Goal: Transaction & Acquisition: Purchase product/service

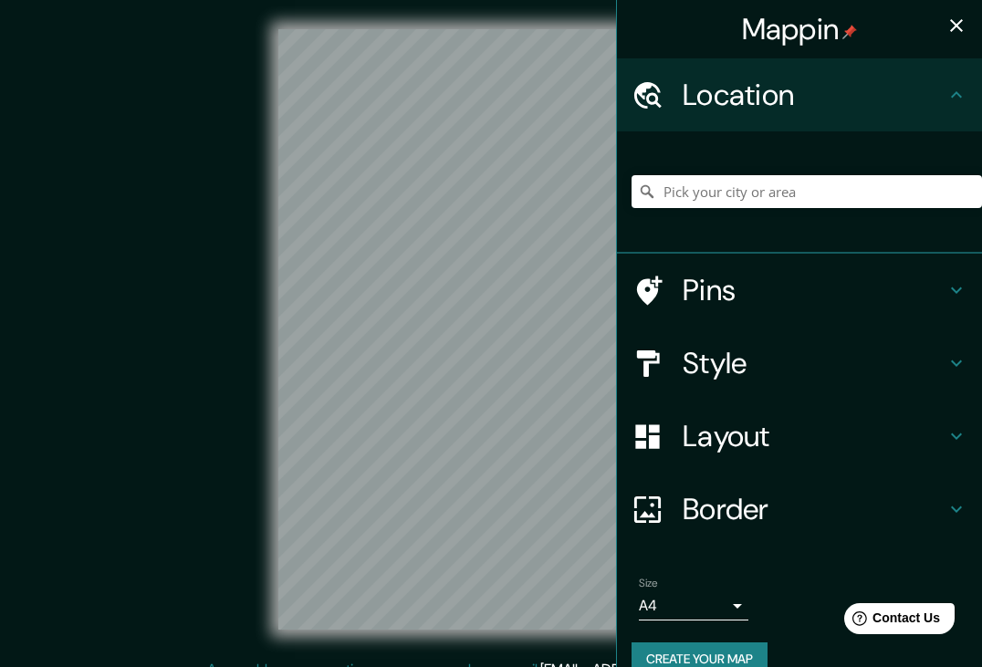
click at [957, 95] on icon at bounding box center [957, 95] width 22 height 22
click at [684, 194] on input "Pick your city or area" at bounding box center [807, 191] width 351 height 33
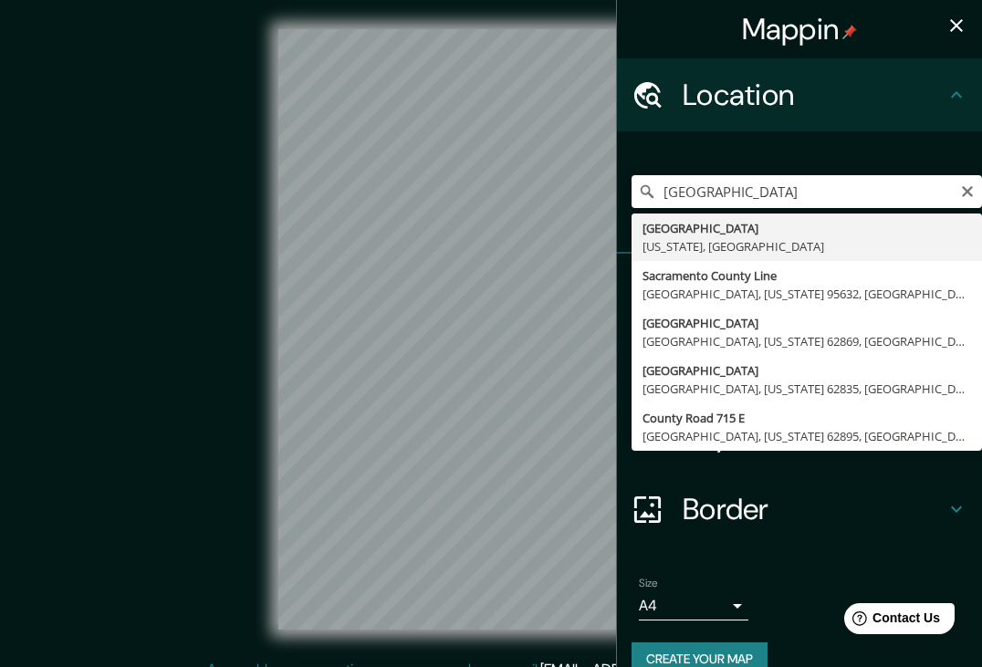
type input "[GEOGRAPHIC_DATA], [US_STATE], [GEOGRAPHIC_DATA]"
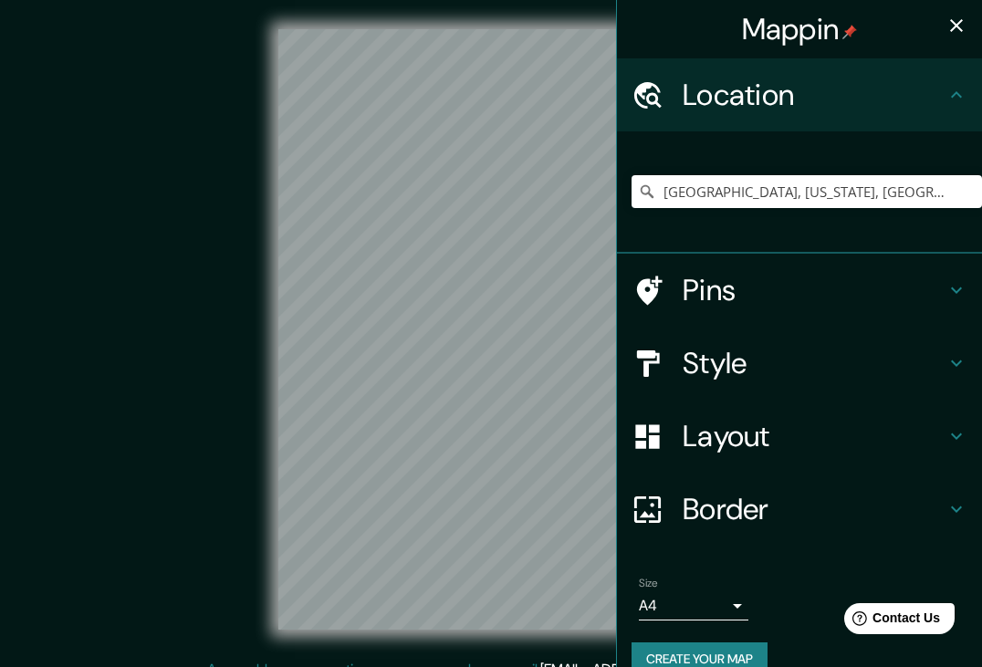
click at [647, 498] on icon at bounding box center [648, 510] width 32 height 32
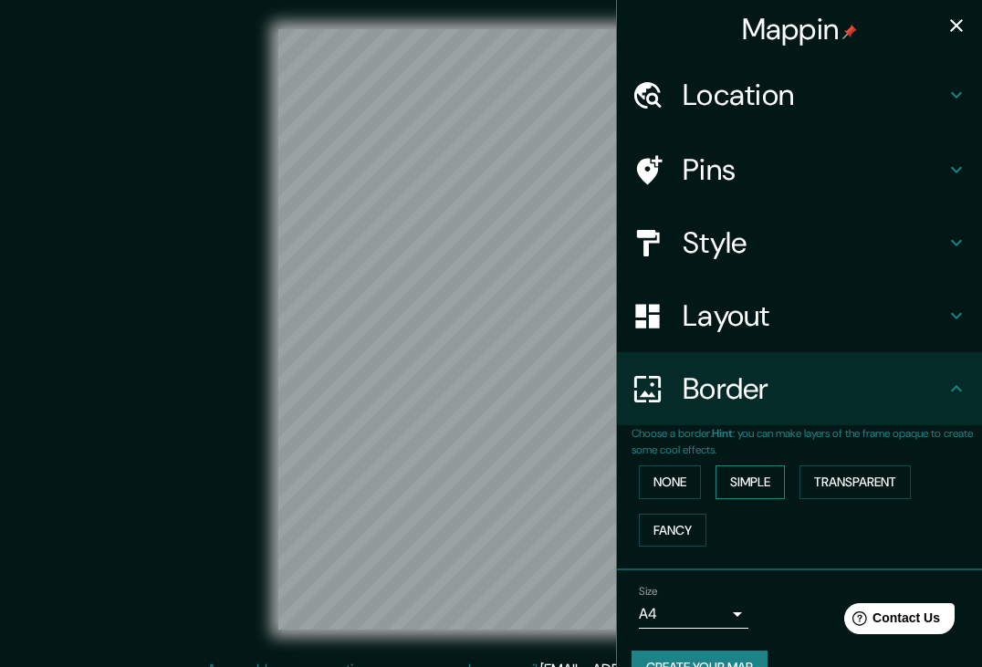
click at [752, 477] on button "Simple" at bounding box center [750, 483] width 69 height 34
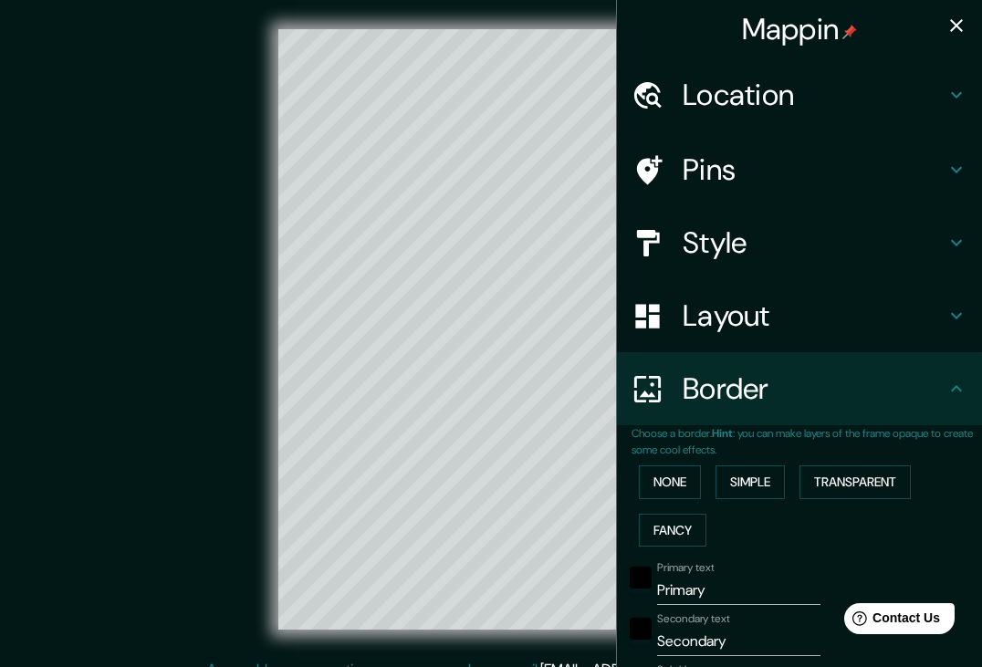
scroll to position [2, 0]
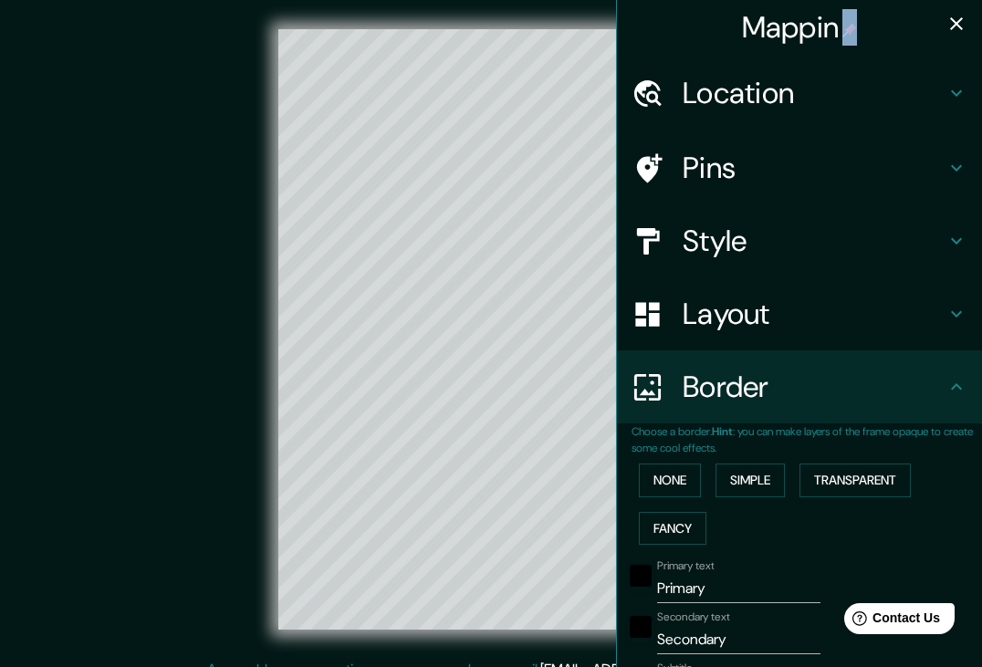
drag, startPoint x: 616, startPoint y: 54, endPoint x: 649, endPoint y: 52, distance: 32.9
click at [649, 52] on div "Mappin Location [GEOGRAPHIC_DATA], [US_STATE], [GEOGRAPHIC_DATA] Pins Style Lay…" at bounding box center [799, 333] width 366 height 667
click at [753, 474] on button "Simple" at bounding box center [750, 481] width 69 height 34
type input "37"
click at [960, 393] on icon at bounding box center [957, 387] width 22 height 22
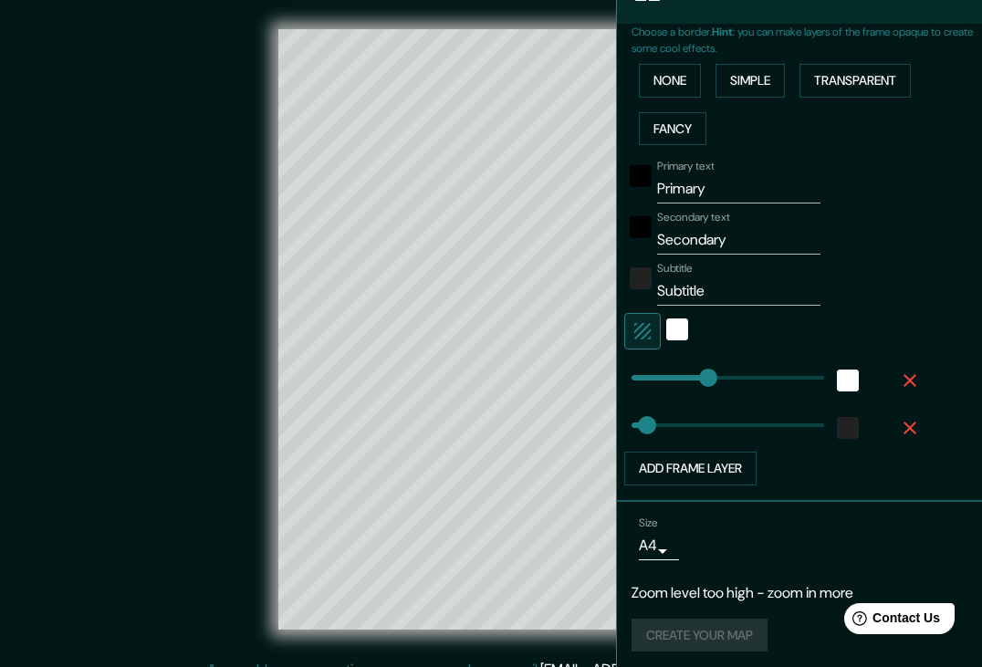
scroll to position [5, 0]
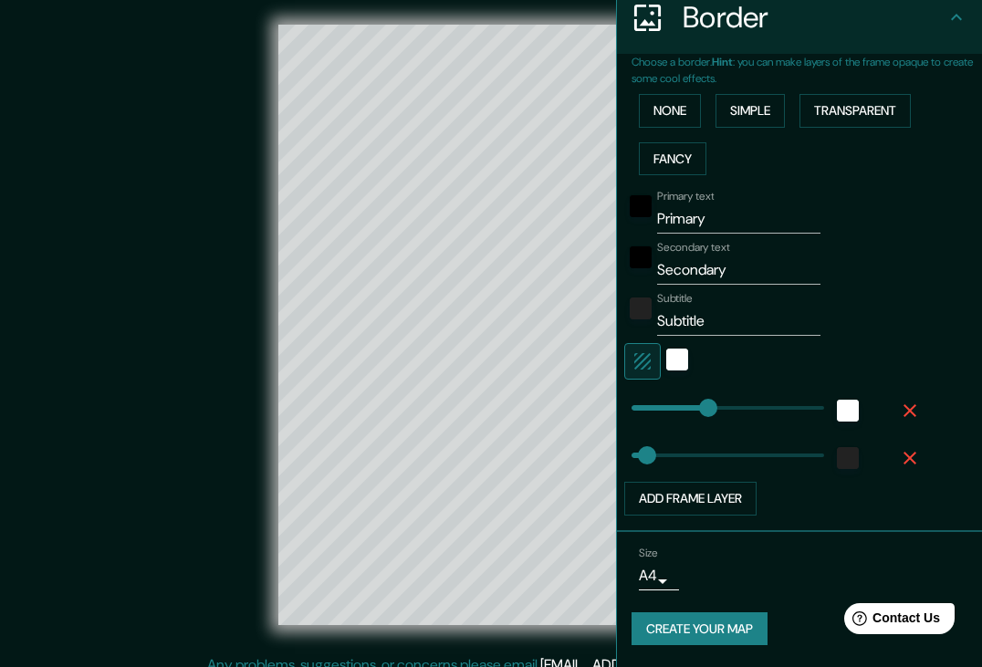
click at [664, 613] on button "Create your map" at bounding box center [700, 630] width 136 height 34
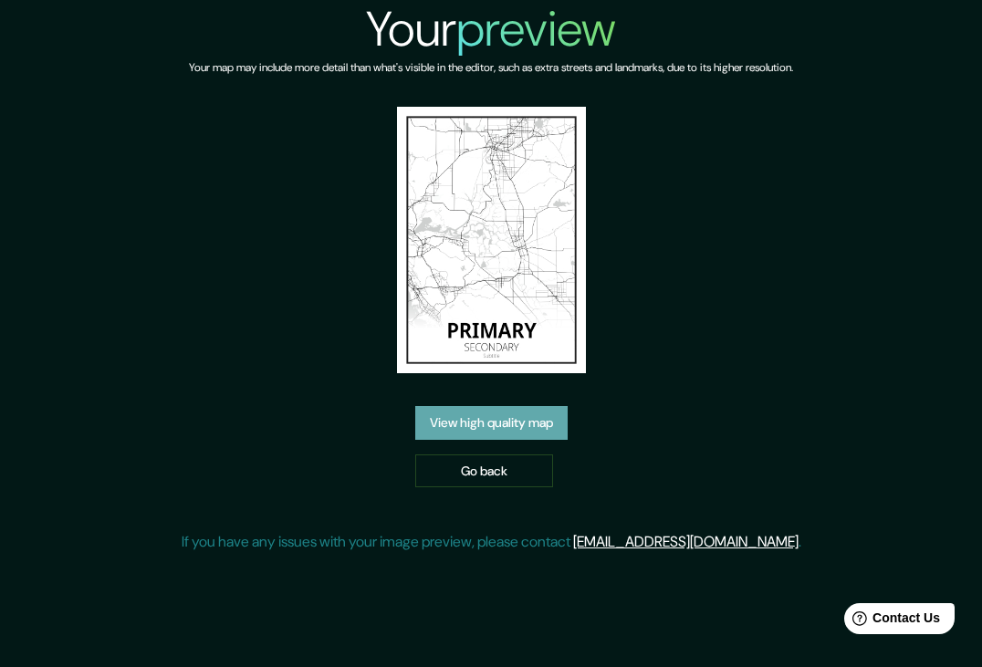
click at [509, 419] on link "View high quality map" at bounding box center [491, 423] width 152 height 34
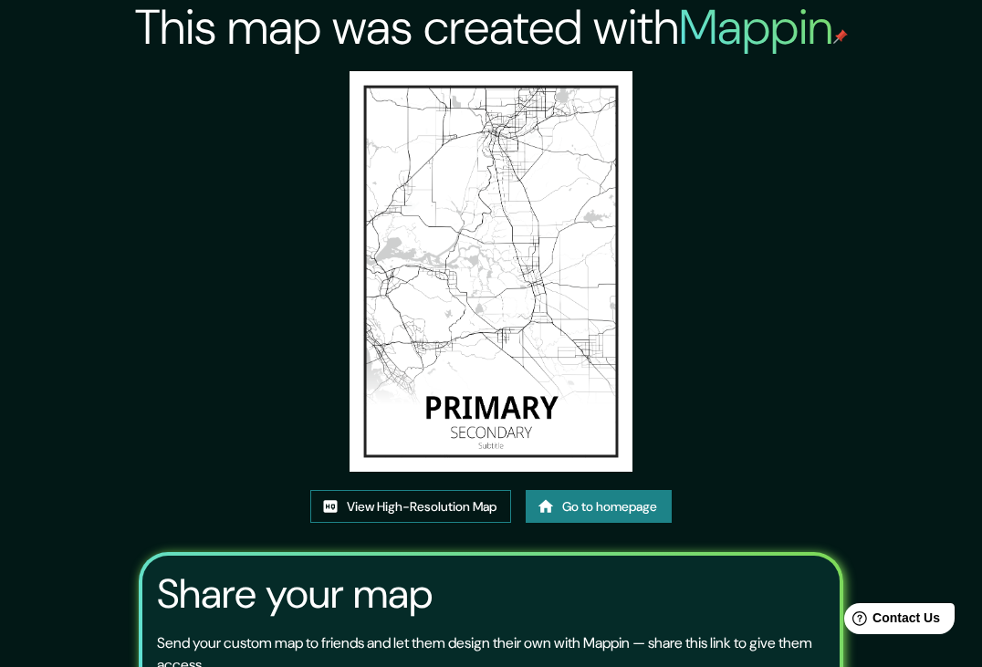
scroll to position [5, 0]
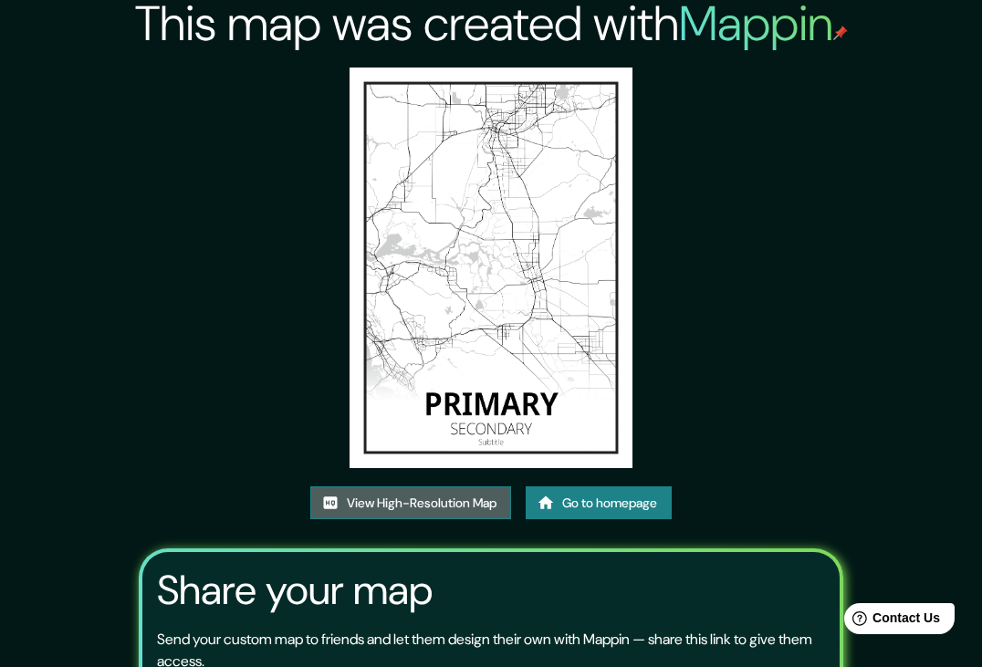
click at [456, 506] on link "View High-Resolution Map" at bounding box center [410, 504] width 201 height 34
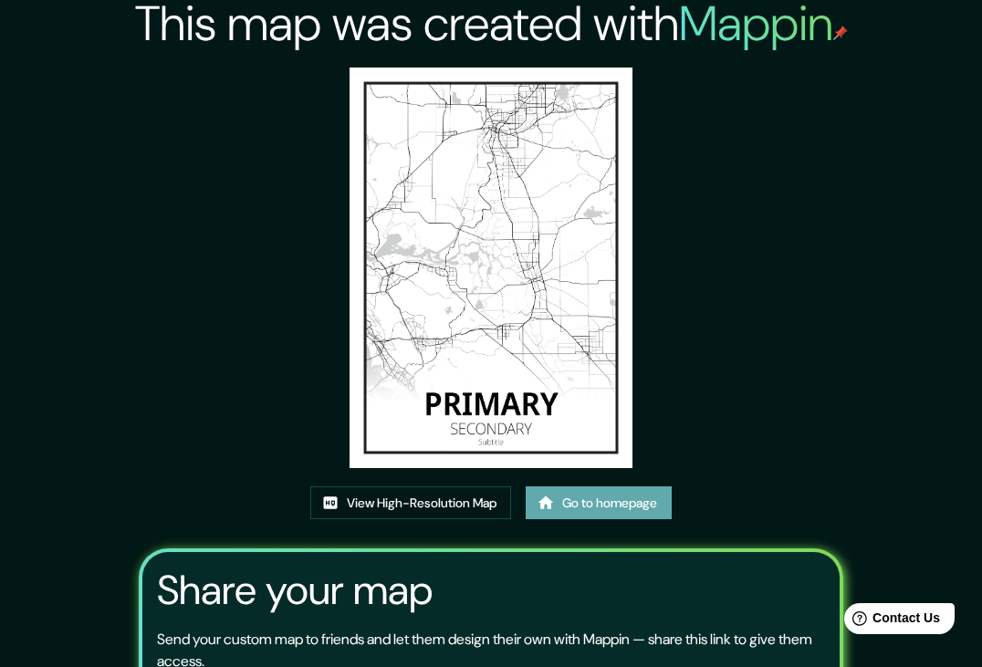
click at [552, 511] on link "Go to homepage" at bounding box center [599, 504] width 146 height 34
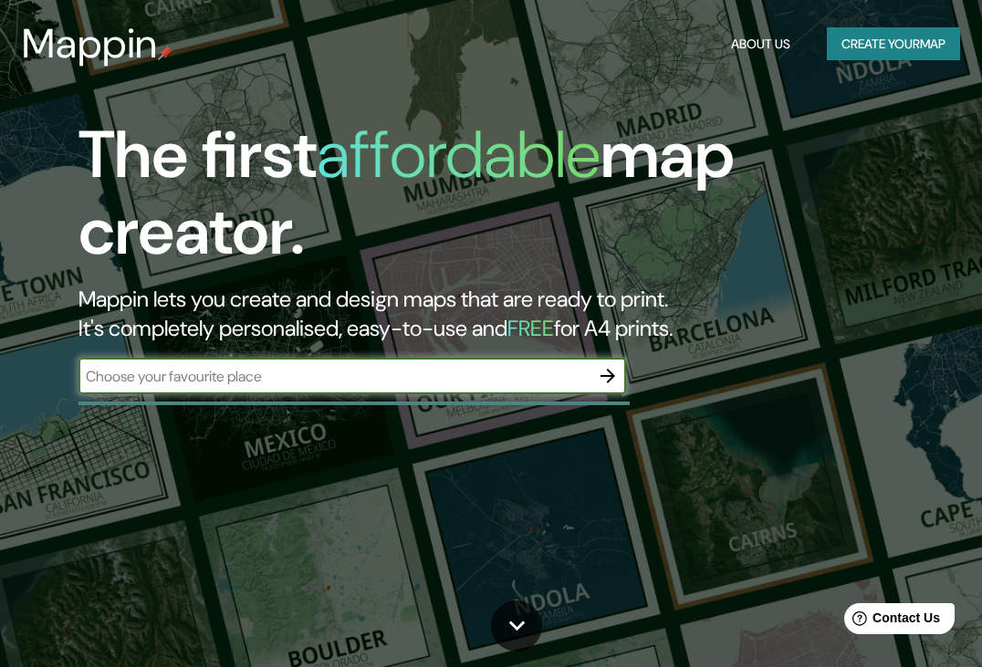
click at [605, 372] on icon "button" at bounding box center [608, 376] width 22 height 22
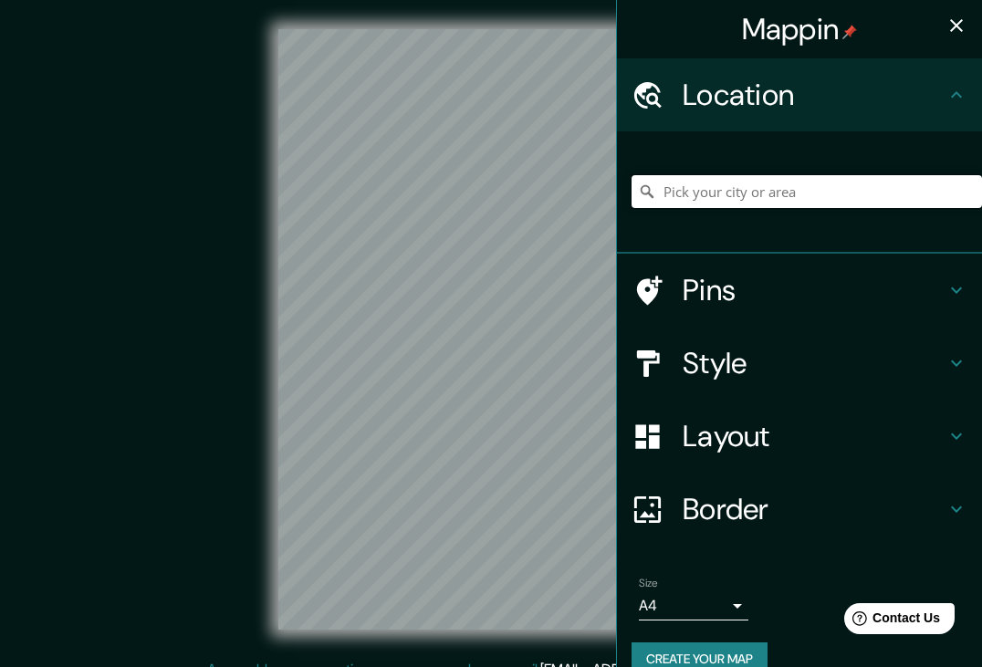
click at [664, 196] on input "Pick your city or area" at bounding box center [807, 191] width 351 height 33
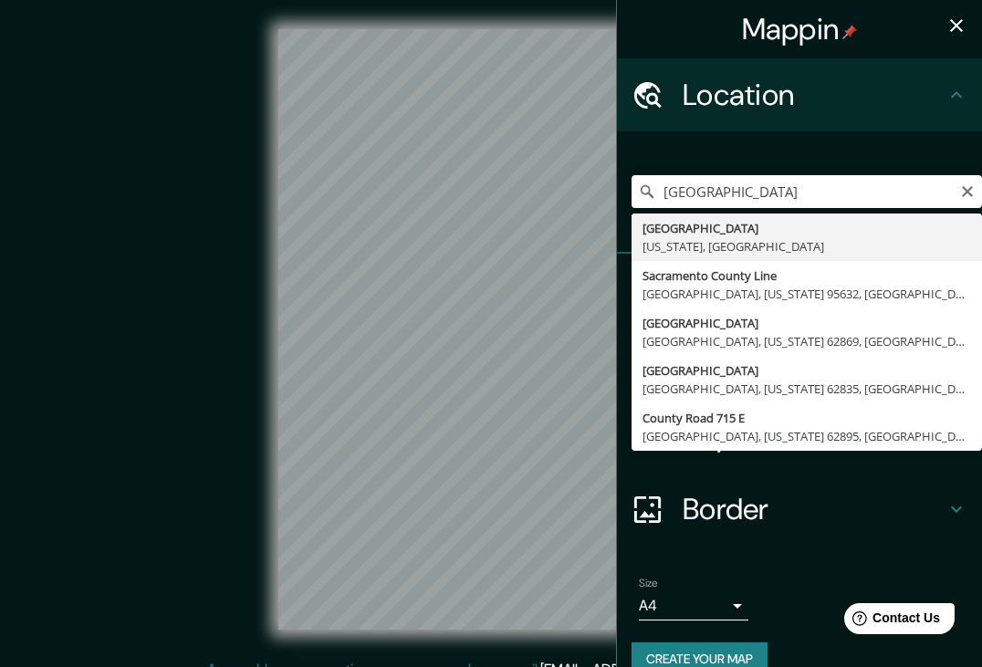
type input "[GEOGRAPHIC_DATA], [US_STATE], [GEOGRAPHIC_DATA]"
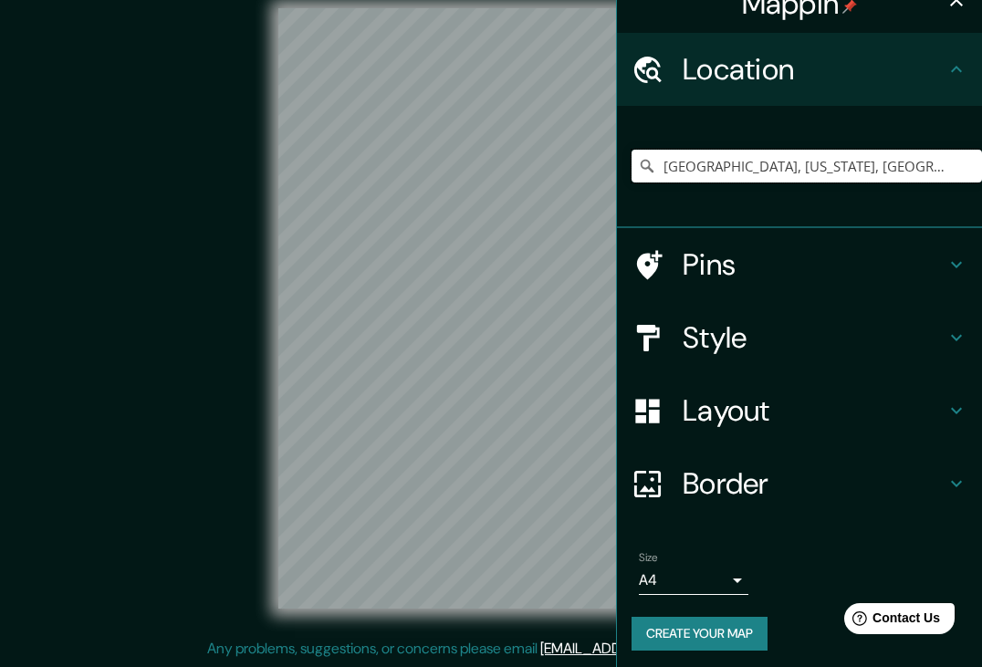
scroll to position [21, 0]
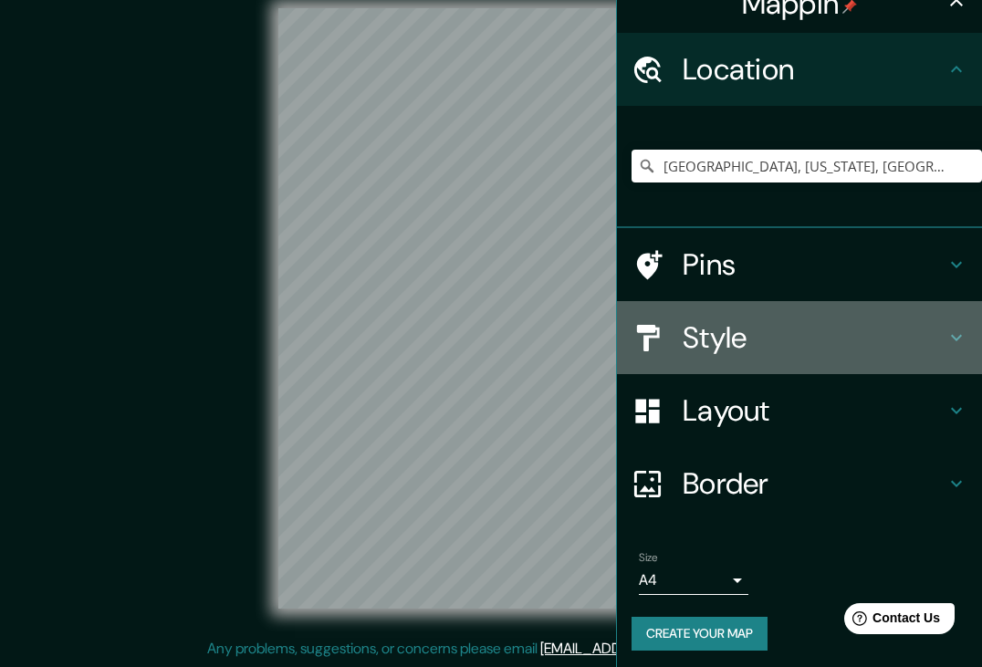
click at [677, 335] on div at bounding box center [657, 338] width 51 height 32
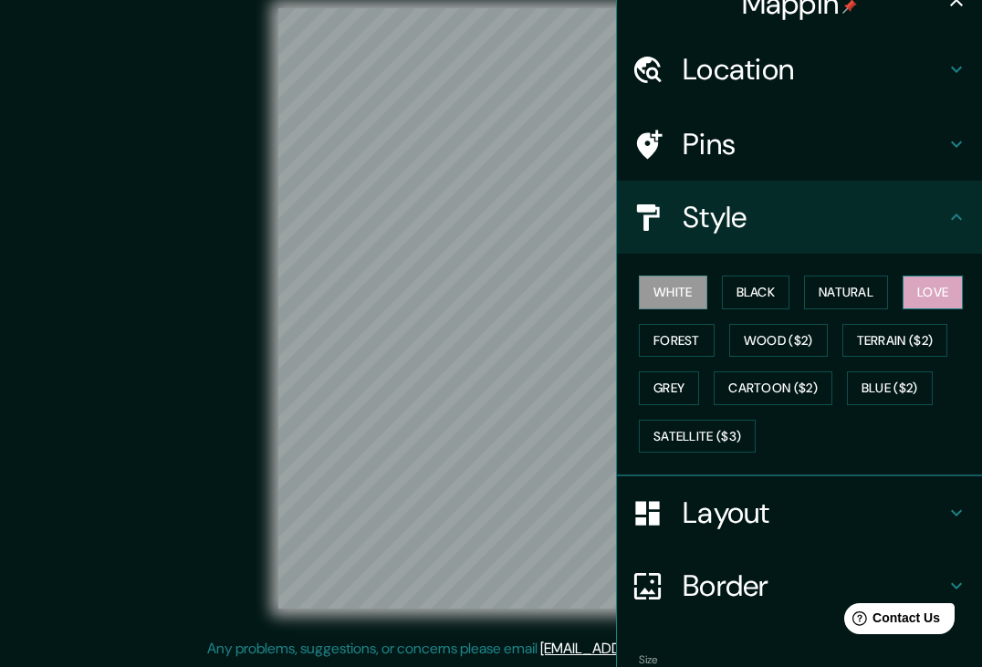
click at [958, 285] on button "Love" at bounding box center [933, 293] width 60 height 34
click at [869, 284] on button "Natural" at bounding box center [846, 293] width 84 height 34
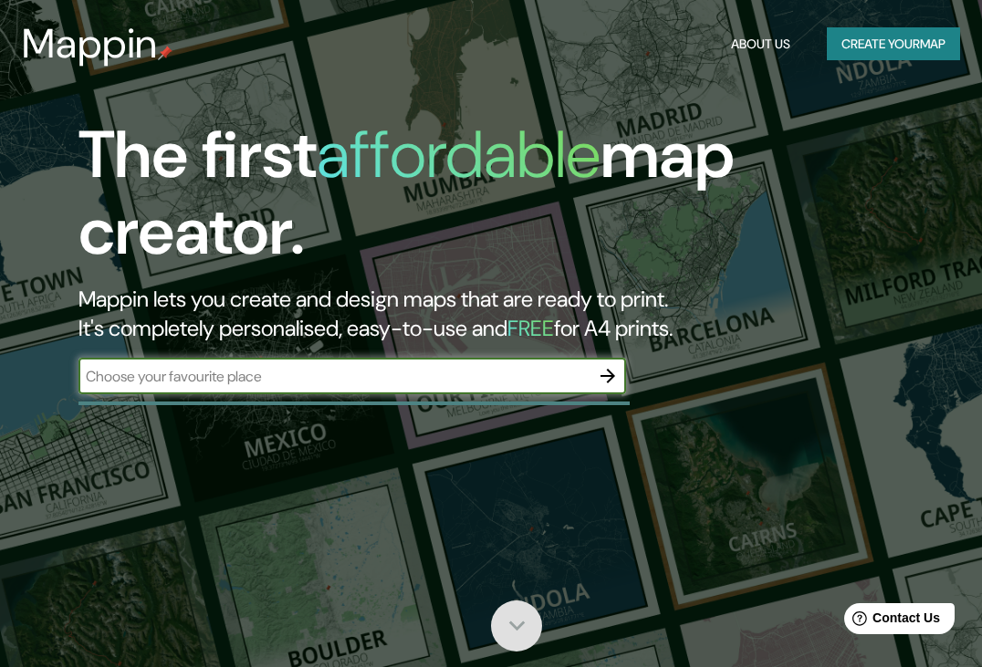
click at [532, 628] on icon at bounding box center [517, 626] width 32 height 32
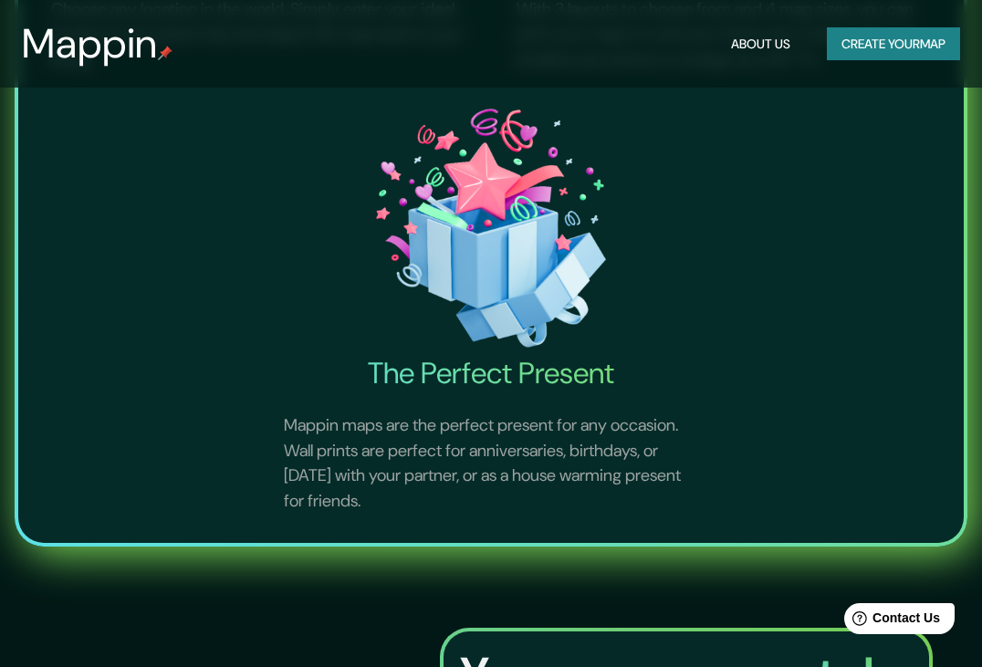
scroll to position [934, 0]
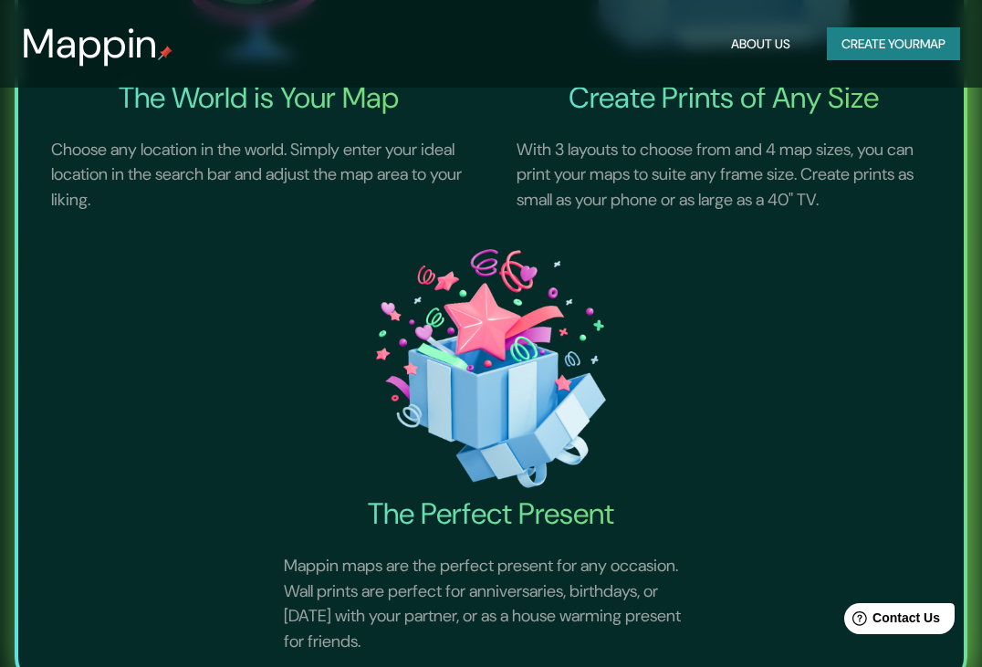
click at [742, 51] on button "About Us" at bounding box center [761, 44] width 74 height 34
click at [727, 79] on header "Mappin About Us Create your map" at bounding box center [491, 44] width 982 height 88
click at [684, 111] on h4 "Create Prints of Any Size" at bounding box center [724, 97] width 458 height 37
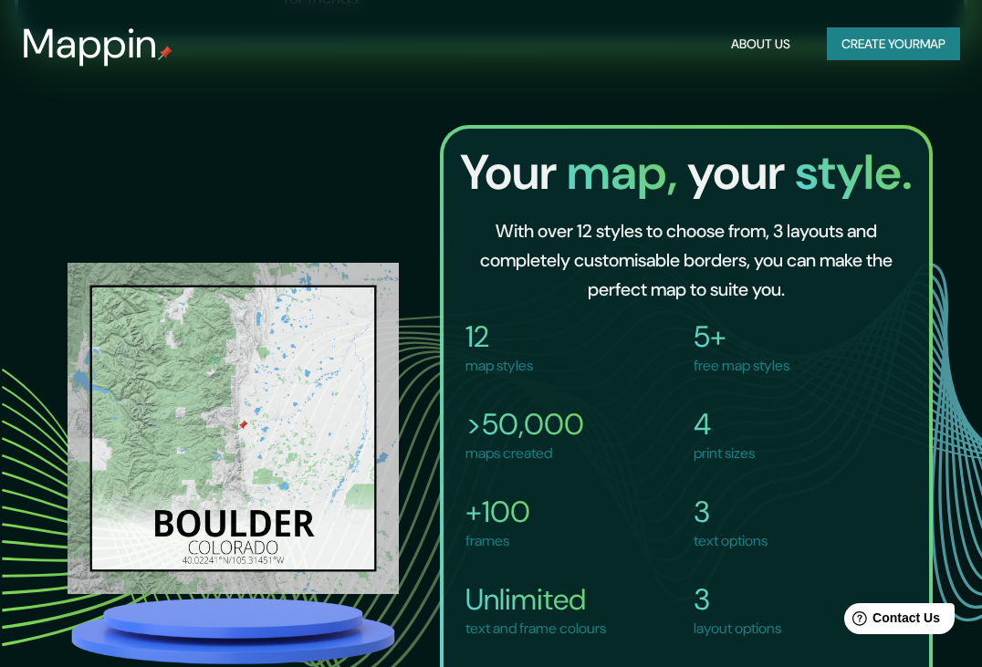
scroll to position [1589, 0]
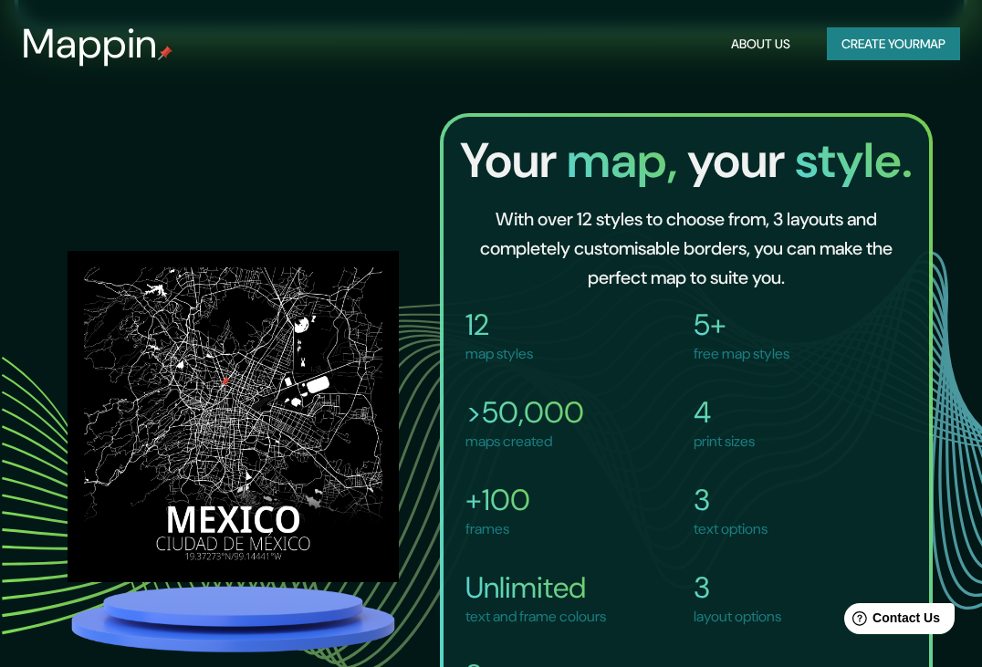
click at [801, 505] on div "3 text options" at bounding box center [801, 497] width 228 height 88
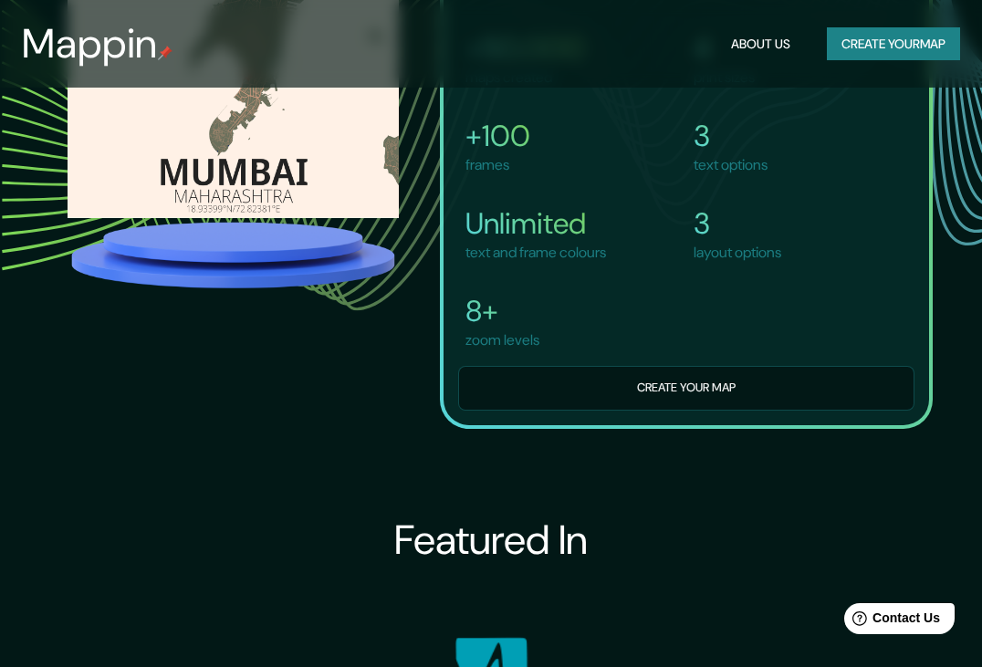
scroll to position [1956, 0]
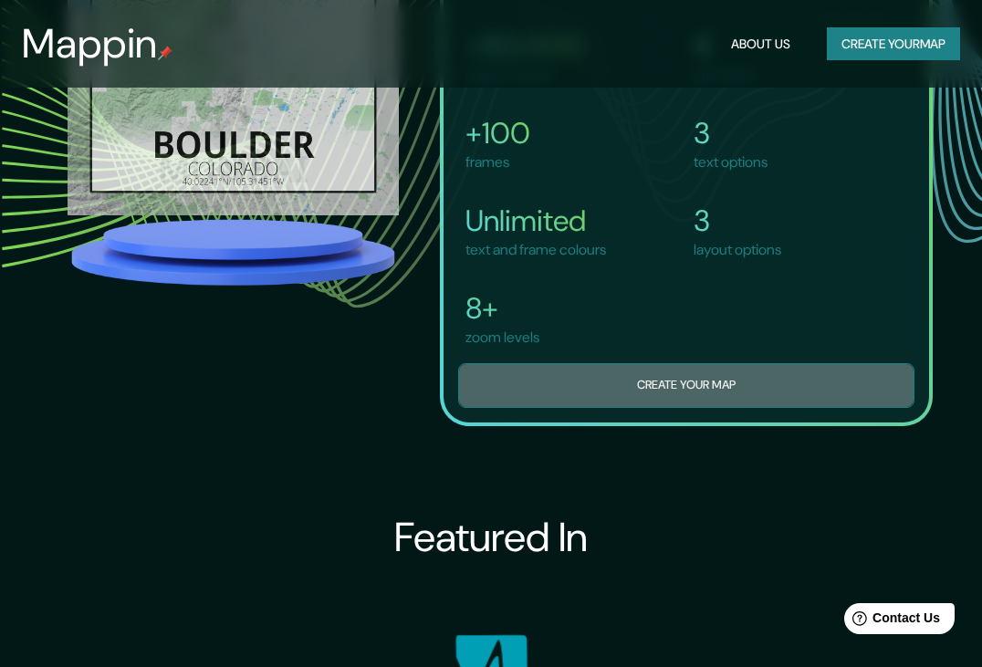
click at [625, 372] on button "Create your map" at bounding box center [686, 385] width 456 height 45
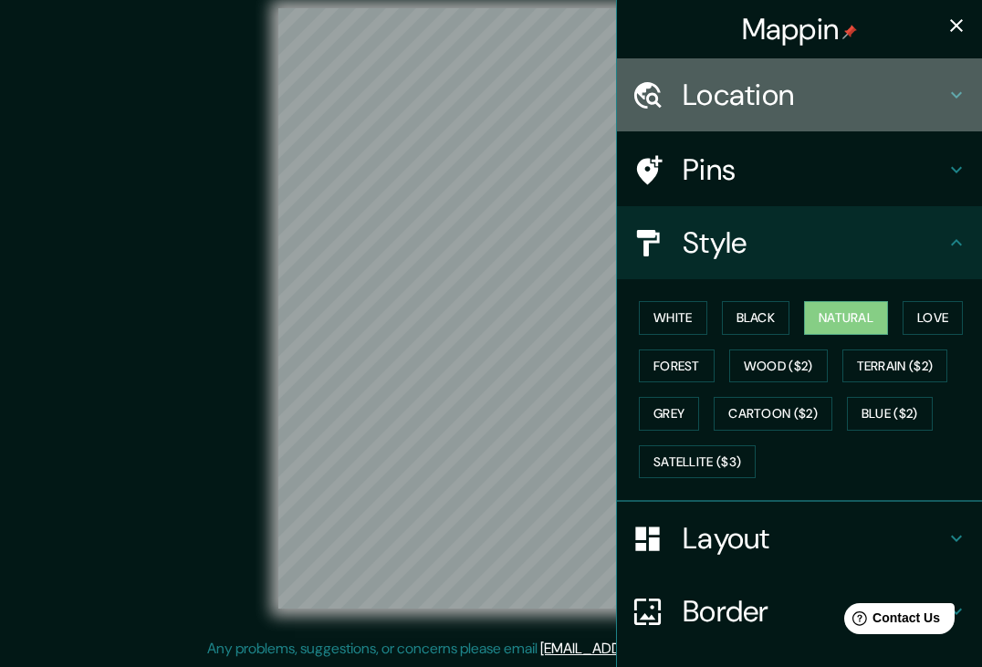
click at [951, 92] on icon at bounding box center [957, 95] width 22 height 22
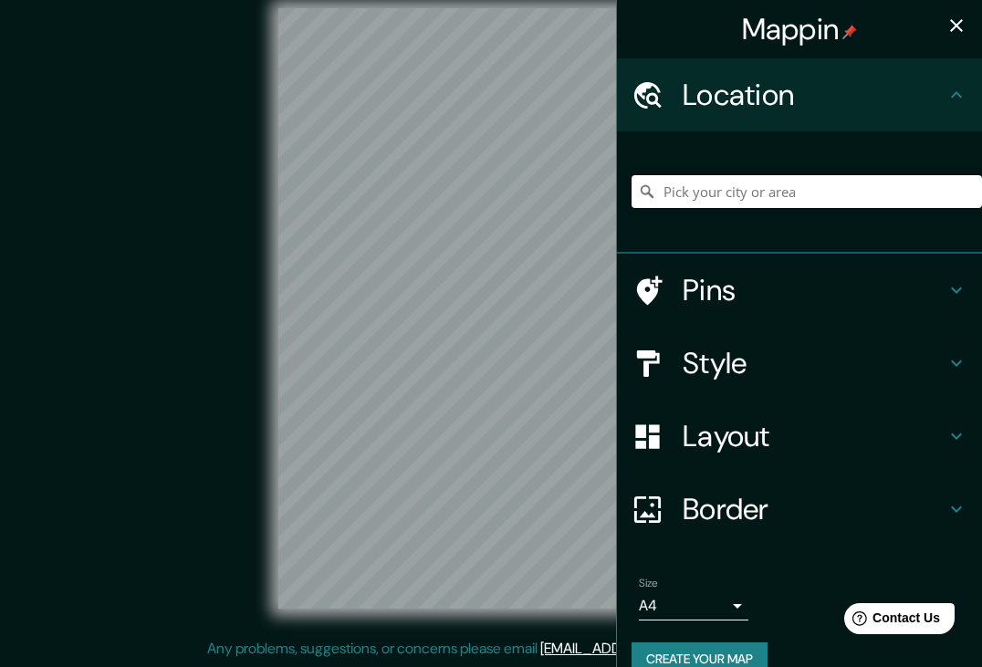
click at [687, 194] on input "Pick your city or area" at bounding box center [807, 191] width 351 height 33
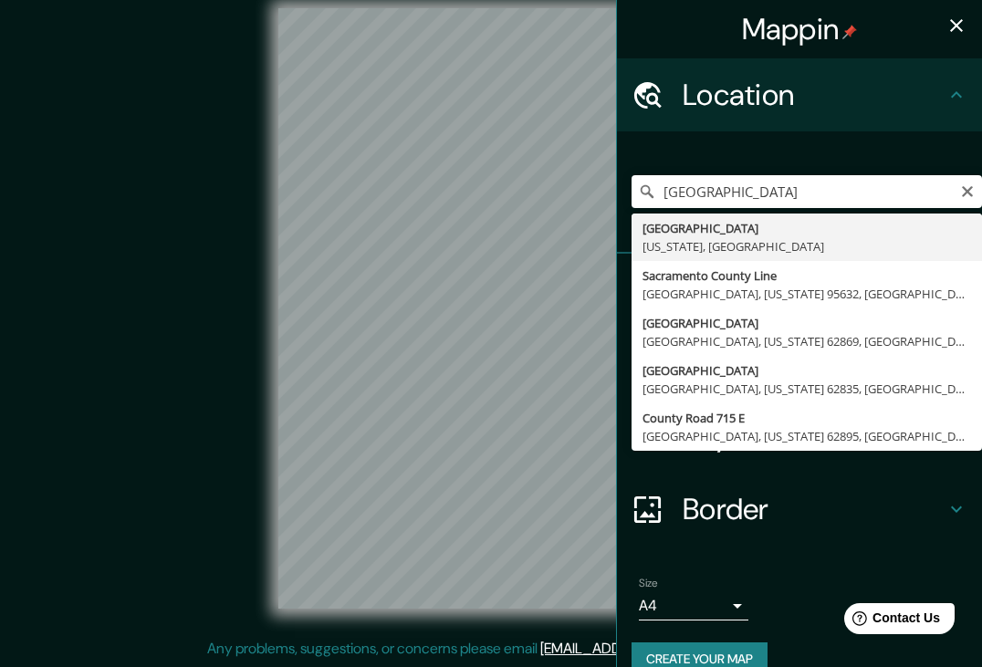
type input "[GEOGRAPHIC_DATA], [US_STATE], [GEOGRAPHIC_DATA]"
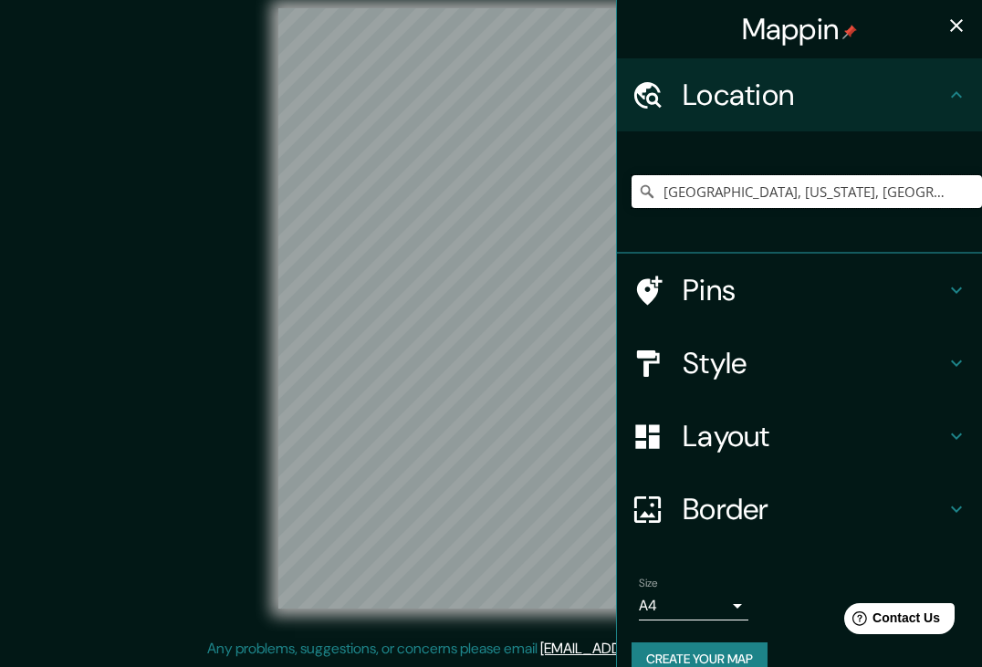
scroll to position [5, 0]
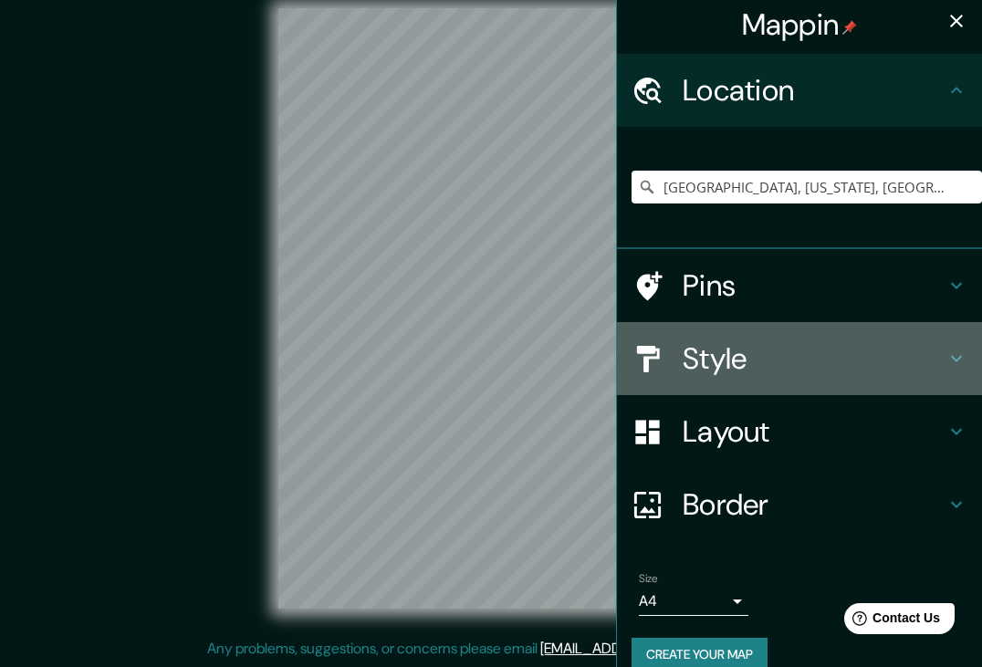
click at [712, 356] on h4 "Style" at bounding box center [814, 359] width 263 height 37
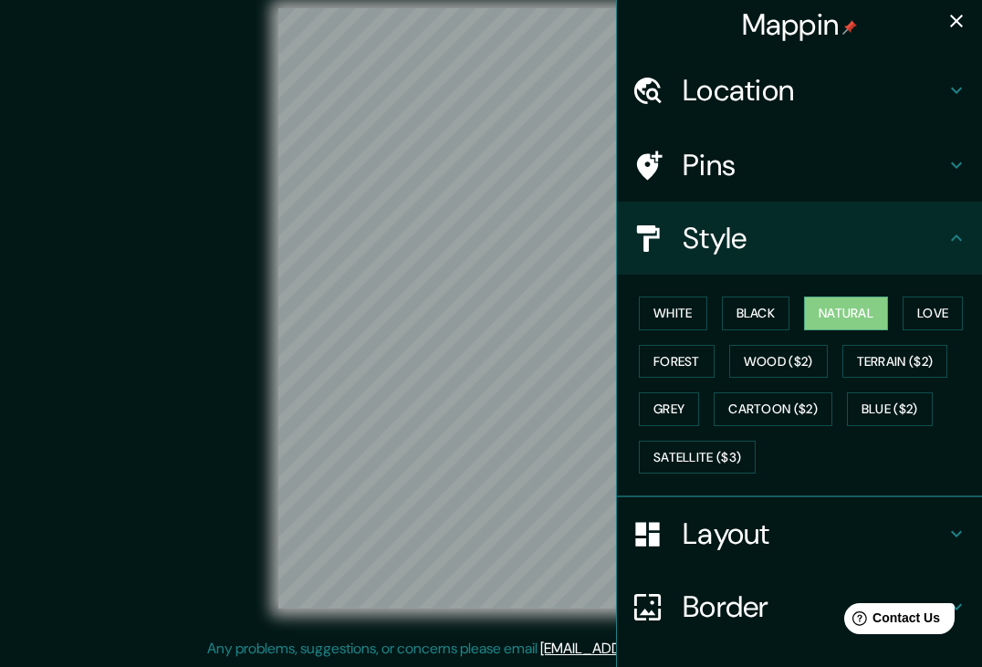
click at [668, 527] on div at bounding box center [657, 535] width 51 height 32
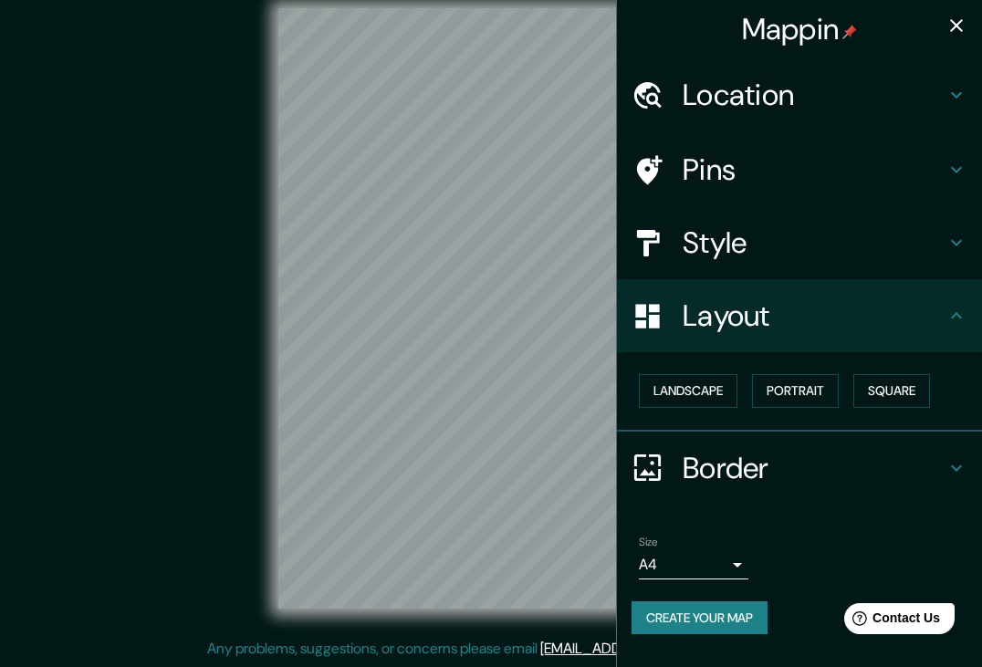
scroll to position [21, 0]
click at [881, 390] on button "Square" at bounding box center [892, 391] width 77 height 34
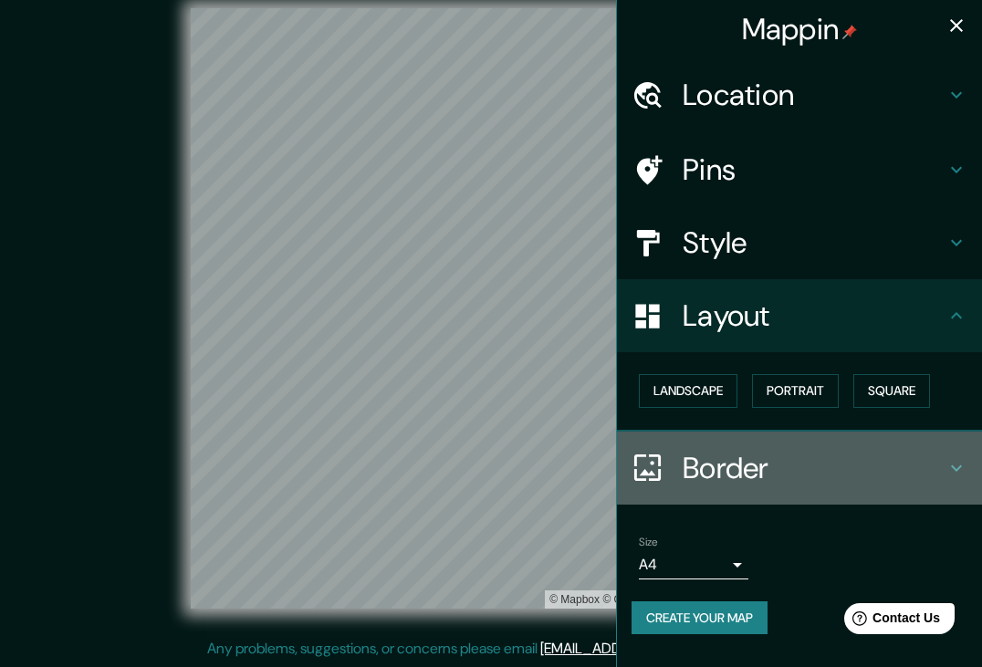
click at [945, 460] on h4 "Border" at bounding box center [814, 468] width 263 height 37
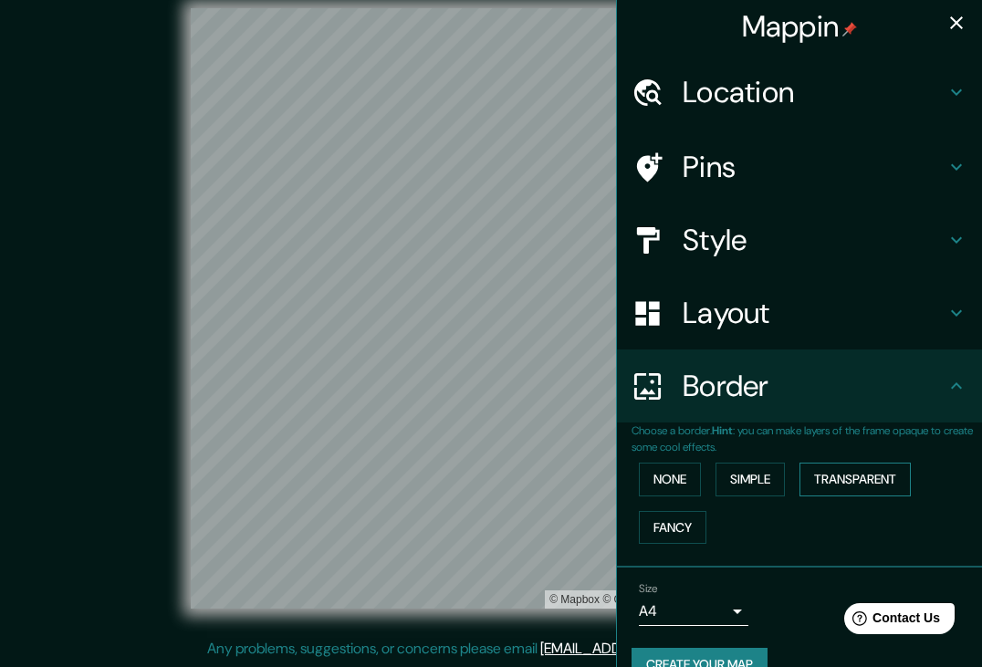
scroll to position [0, 0]
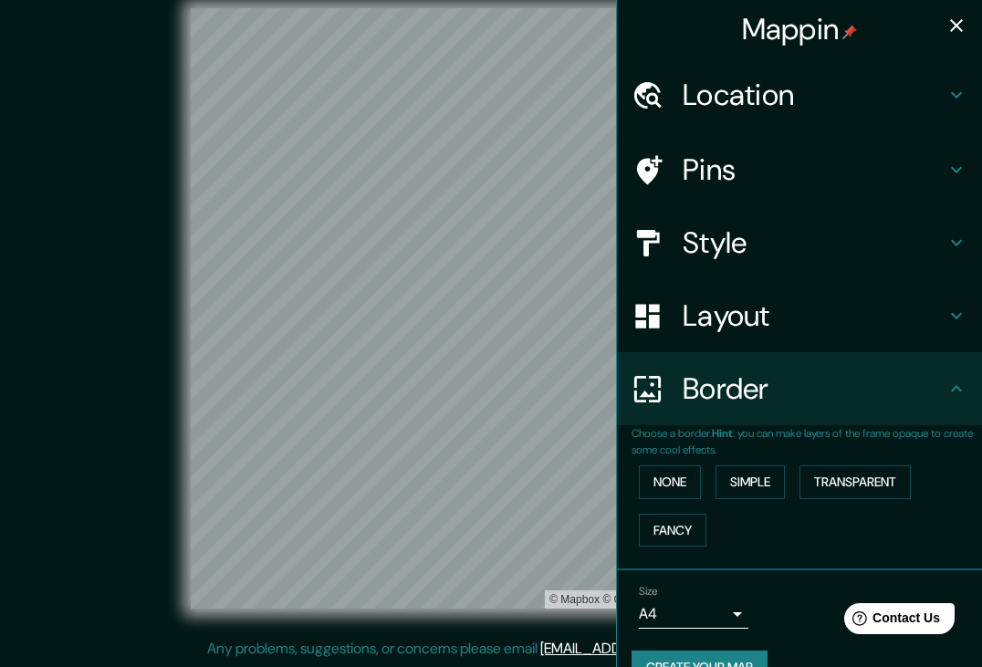
click at [950, 95] on icon at bounding box center [957, 95] width 22 height 22
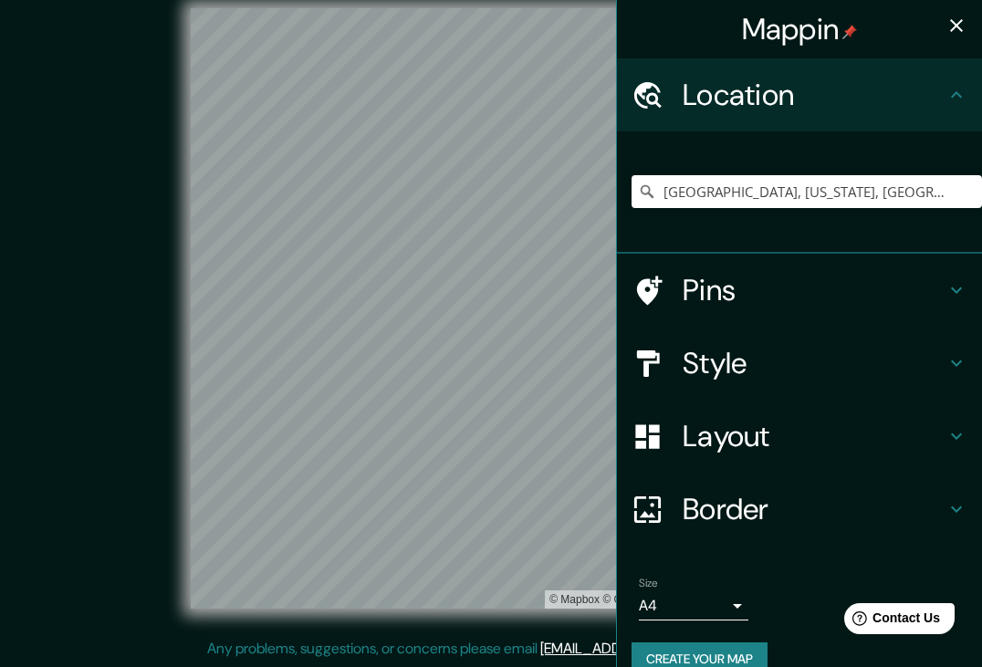
click at [941, 355] on h4 "Style" at bounding box center [814, 363] width 263 height 37
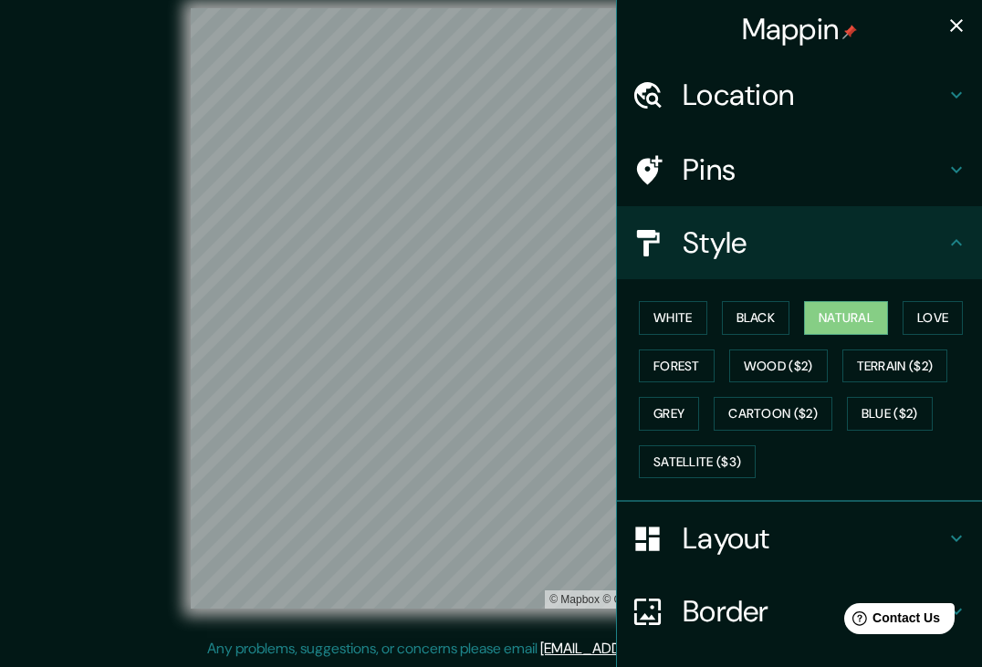
click at [797, 622] on div "Mappin Location [GEOGRAPHIC_DATA], [US_STATE], [GEOGRAPHIC_DATA] Pins Style Whi…" at bounding box center [491, 323] width 982 height 688
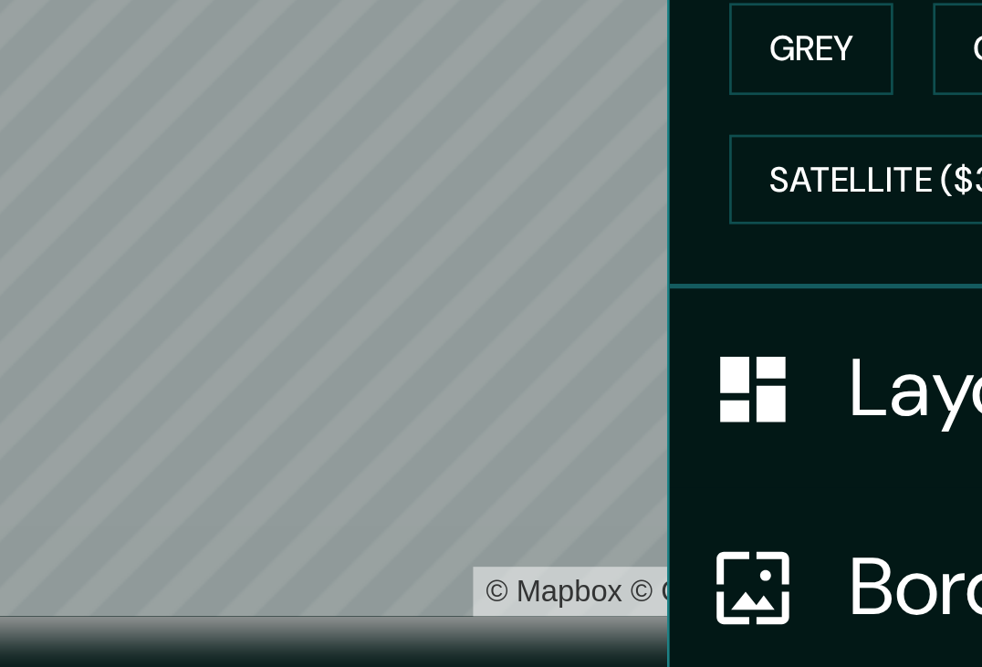
click at [332, 234] on div "Mappin Location [GEOGRAPHIC_DATA], [US_STATE], [GEOGRAPHIC_DATA] Pins Style Whi…" at bounding box center [491, 337] width 982 height 688
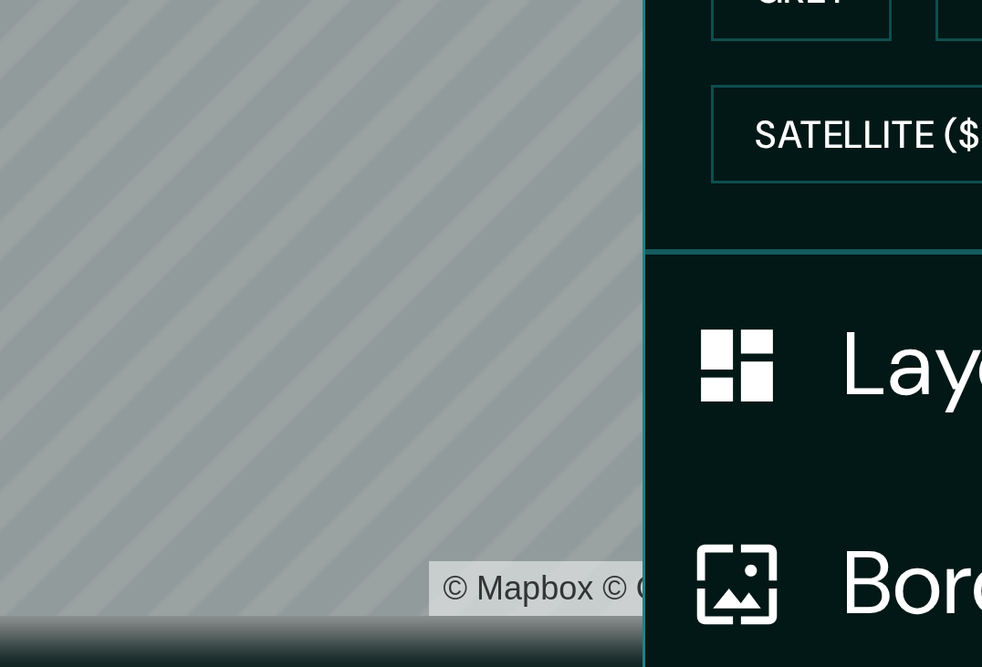
click at [285, 190] on div "Mappin Location [GEOGRAPHIC_DATA], [US_STATE], [GEOGRAPHIC_DATA] Pins Style Whi…" at bounding box center [491, 337] width 982 height 688
click at [258, 173] on div "Mappin Location [GEOGRAPHIC_DATA], [US_STATE], [GEOGRAPHIC_DATA] Pins Style Whi…" at bounding box center [491, 337] width 982 height 688
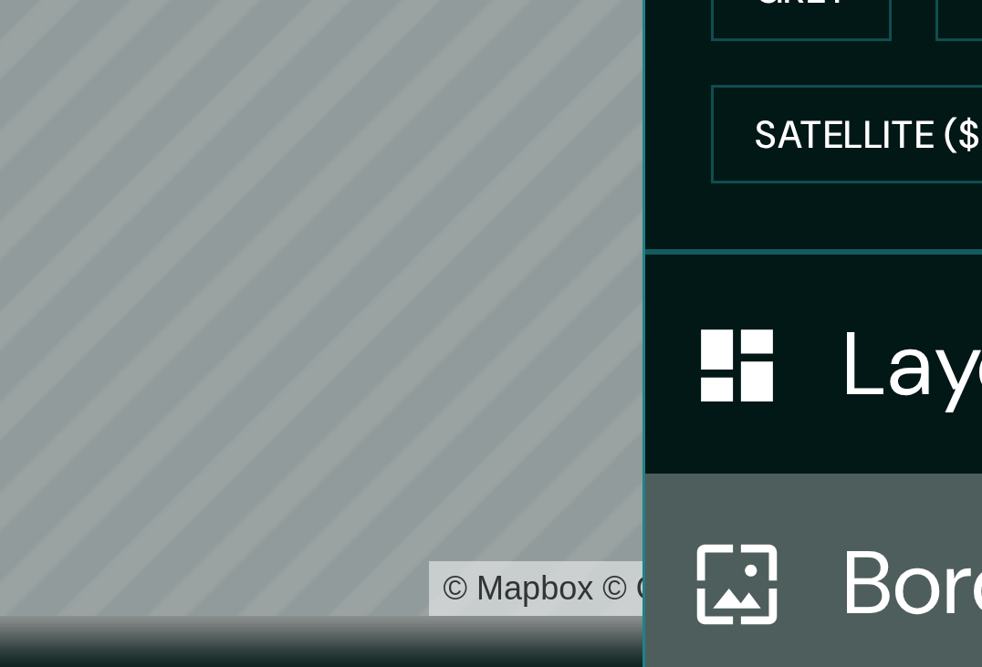
drag, startPoint x: 269, startPoint y: 171, endPoint x: 244, endPoint y: 156, distance: 29.4
click at [617, 575] on div "Border" at bounding box center [799, 611] width 365 height 73
